Goal: Transaction & Acquisition: Purchase product/service

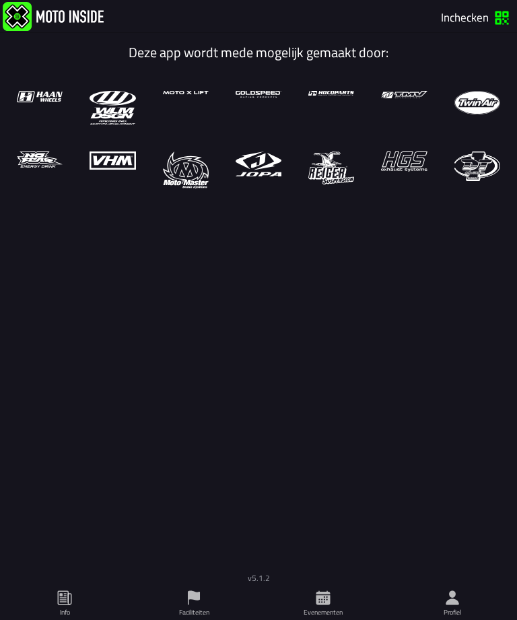
click at [329, 596] on icon at bounding box center [323, 598] width 14 height 14
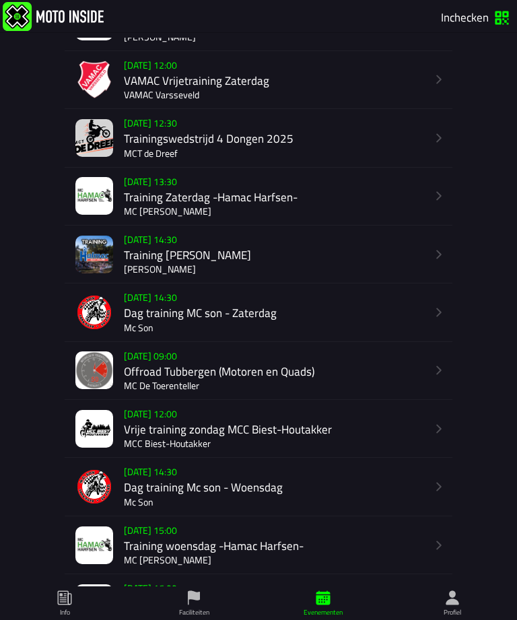
scroll to position [518, 0]
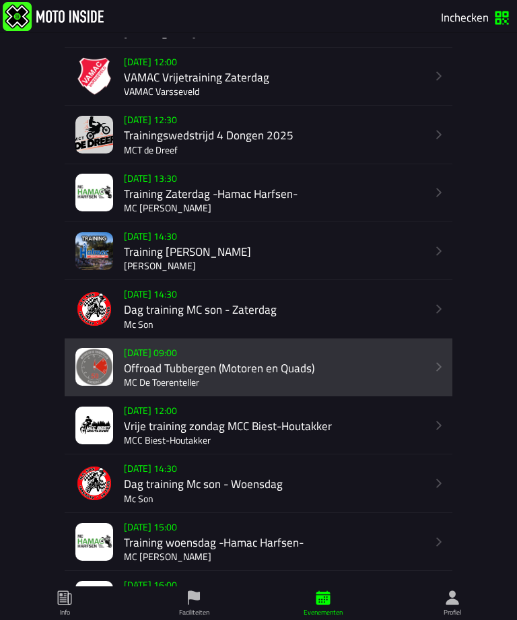
click at [388, 395] on div "[DATE] 09:00 Offroad Tubbergen (Motoren en Quads) MC De Toerenteller" at bounding box center [275, 366] width 303 height 57
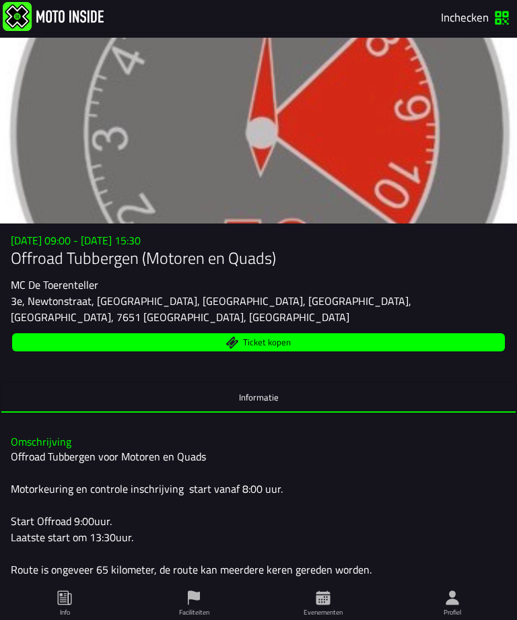
click at [280, 346] on span "Ticket kopen" at bounding box center [267, 343] width 48 height 9
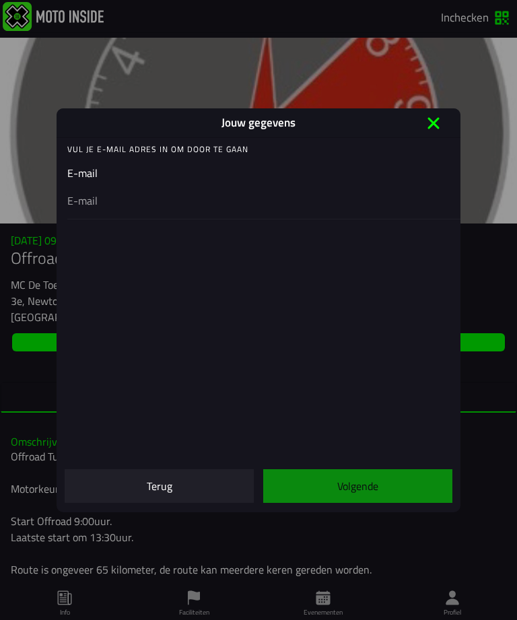
click at [108, 201] on input "email" at bounding box center [258, 200] width 382 height 16
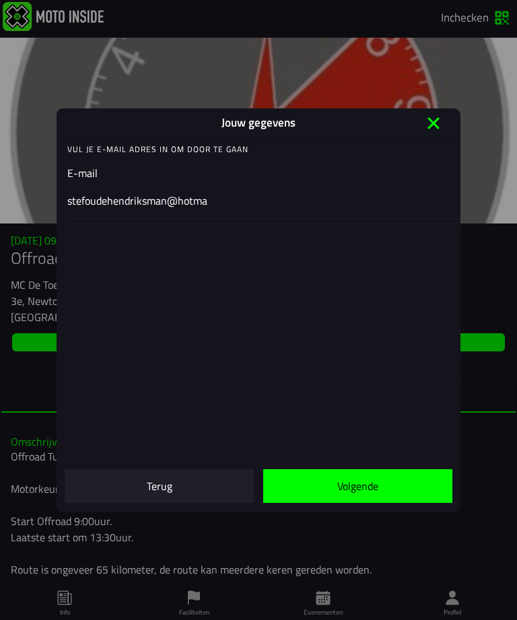
click at [262, 199] on input "stefoudehendriksman@hotma" at bounding box center [258, 200] width 382 height 16
type input "stefoudehendriksman@hotmail.com"
click at [0, 0] on slot "Volgende" at bounding box center [0, 0] width 0 height 0
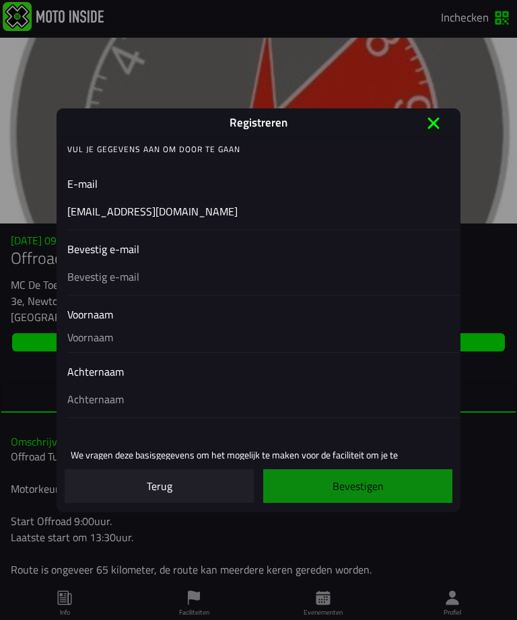
click at [145, 273] on input "text" at bounding box center [258, 276] width 382 height 16
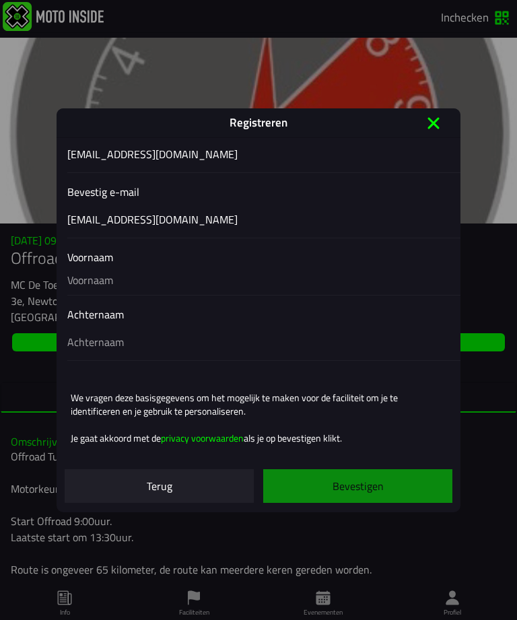
scroll to position [64, 0]
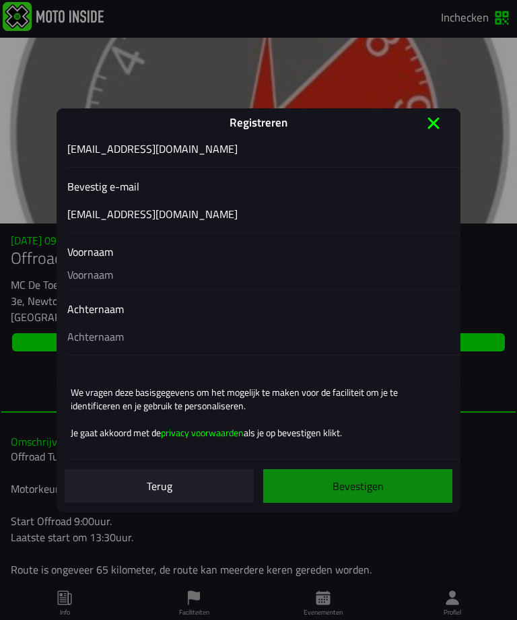
type input "stefoudehendriksman@hotmail.com"
click at [266, 273] on input "text" at bounding box center [258, 275] width 382 height 30
type input "Stef"
click at [157, 331] on input "text" at bounding box center [258, 336] width 382 height 16
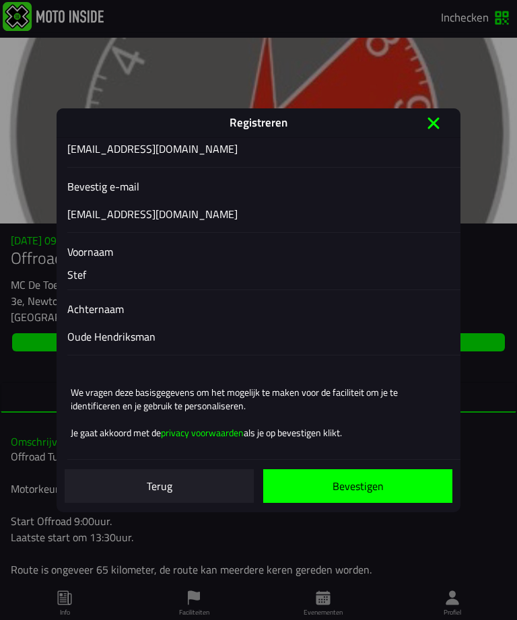
scroll to position [71, 0]
type input "Oude Hendriksman"
click at [0, 0] on slot "Bevestigen" at bounding box center [0, 0] width 0 height 0
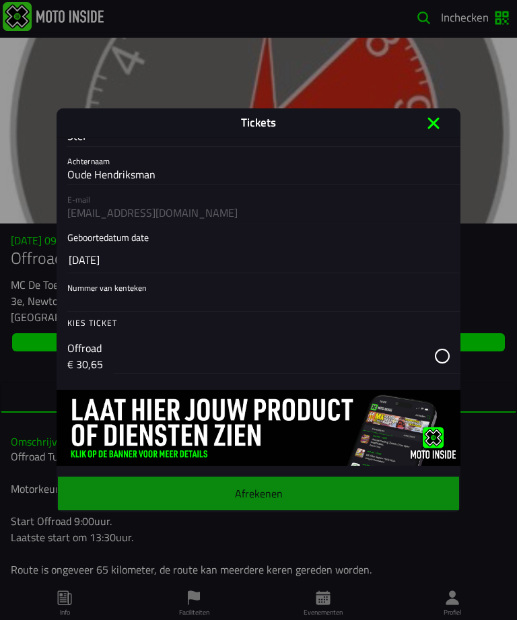
scroll to position [65, 0]
click at [444, 351] on div "button" at bounding box center [287, 356] width 347 height 35
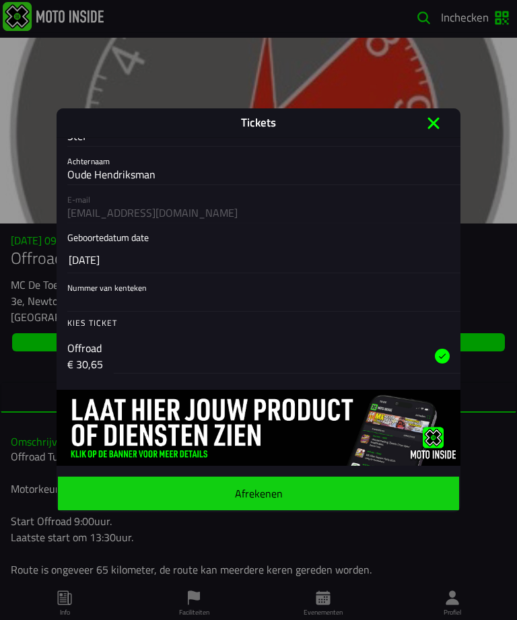
click at [269, 492] on ion-label "Afrekenen" at bounding box center [259, 492] width 48 height 11
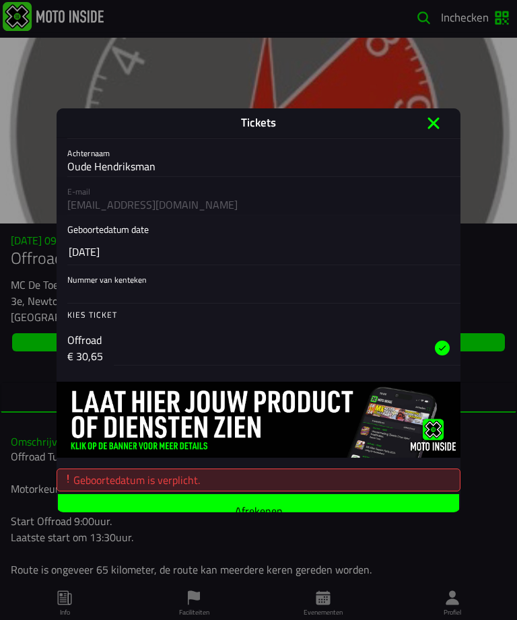
click at [176, 246] on button "14 okt. 2025" at bounding box center [259, 252] width 380 height 26
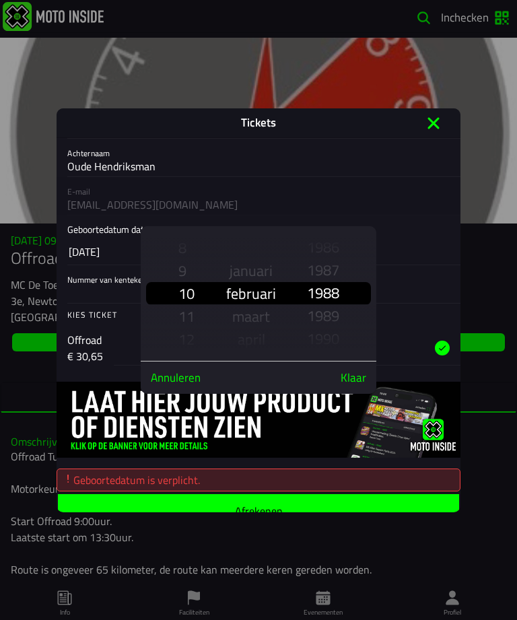
scroll to position [1454, 0]
click at [0, 0] on slot "Klaar" at bounding box center [0, 0] width 0 height 0
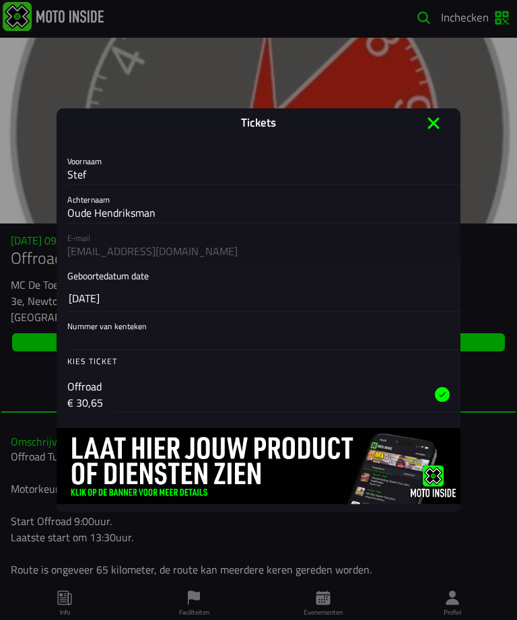
scroll to position [19, 0]
click at [127, 343] on input "Nummer van kenteken" at bounding box center [258, 338] width 382 height 16
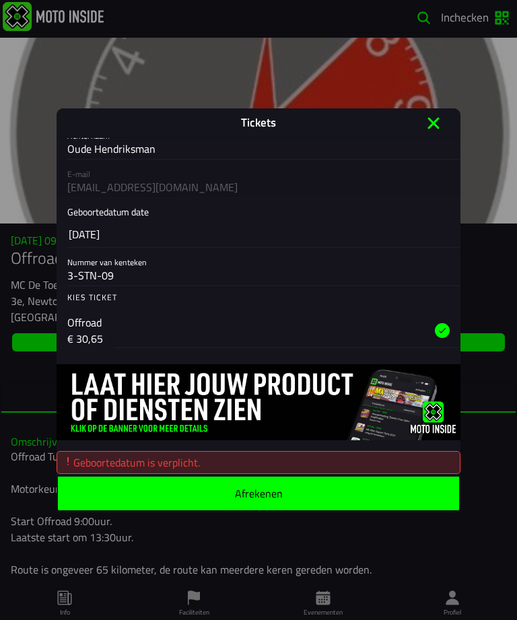
scroll to position [92, 0]
type input "3-STN-09"
click at [253, 504] on button "Afrekenen" at bounding box center [258, 493] width 401 height 34
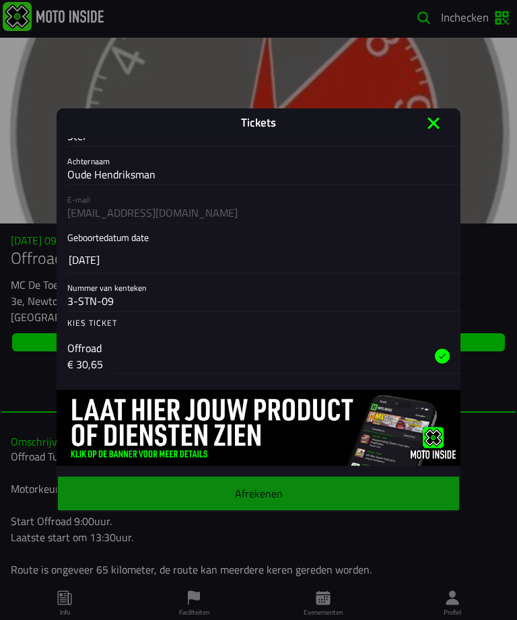
scroll to position [65, 0]
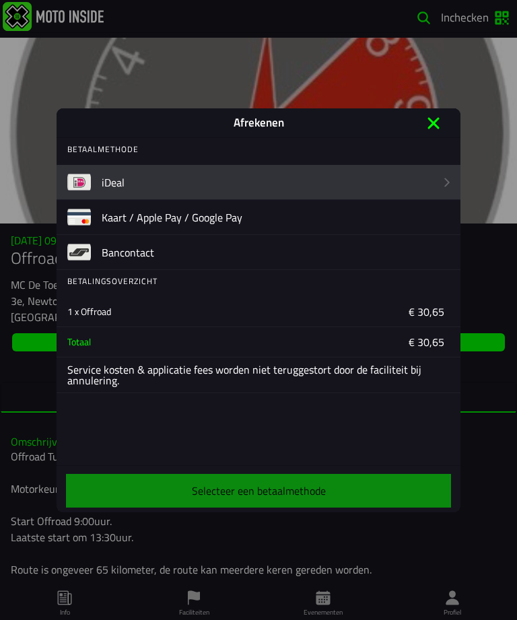
click at [131, 182] on label "iDeal" at bounding box center [268, 182] width 333 height 34
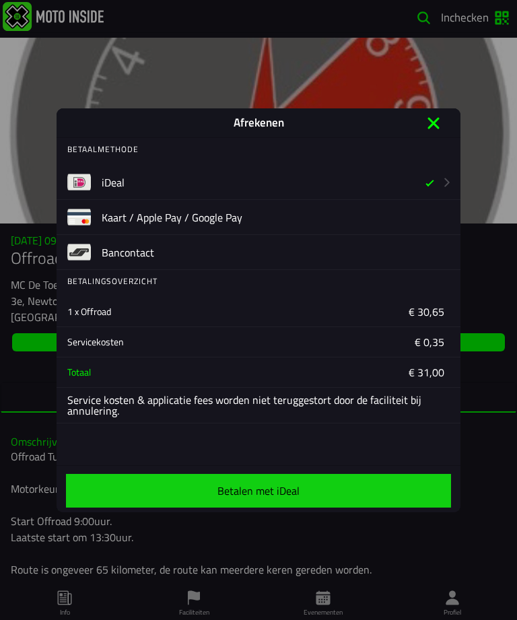
click at [266, 494] on ion-label "Betalen met iDeal" at bounding box center [258, 490] width 82 height 11
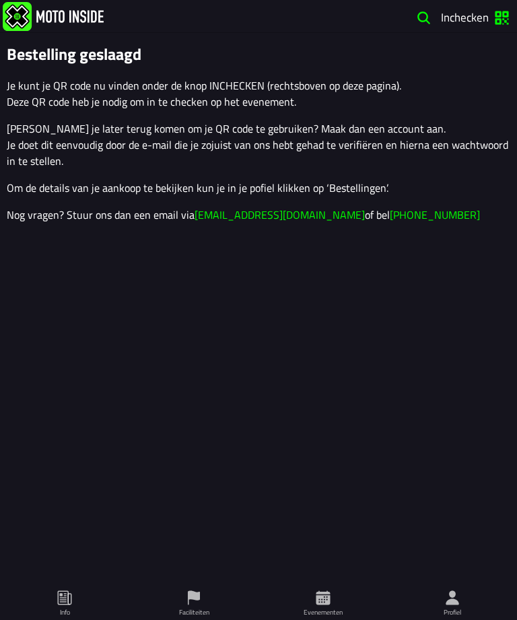
click at [512, 20] on button "Inchecken" at bounding box center [474, 18] width 75 height 22
